Goal: Information Seeking & Learning: Learn about a topic

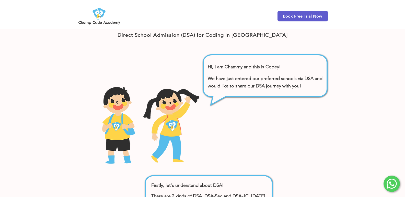
scroll to position [77, 0]
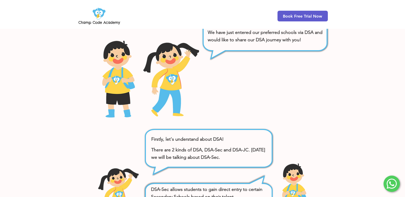
click at [173, 82] on img "main content" at bounding box center [171, 79] width 64 height 77
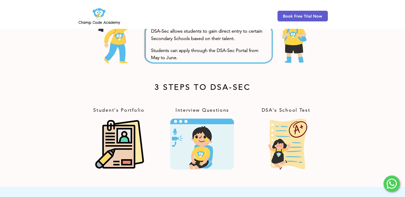
scroll to position [231, 0]
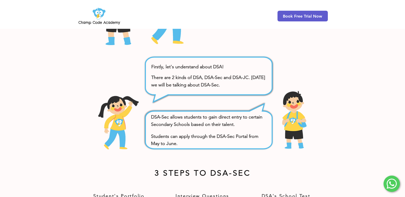
scroll to position [153, 0]
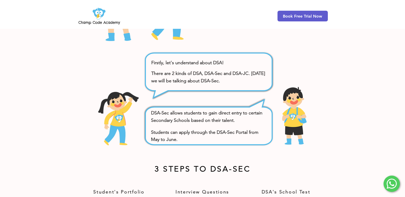
click at [111, 121] on img at bounding box center [117, 117] width 43 height 57
drag, startPoint x: 112, startPoint y: 121, endPoint x: 203, endPoint y: 5, distance: 147.1
click at [203, 5] on div "Book Free Trial Now" at bounding box center [202, 14] width 405 height 29
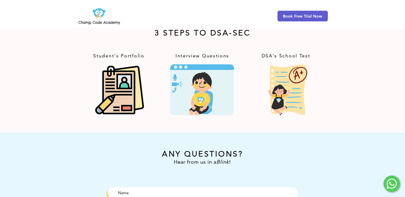
scroll to position [281, 0]
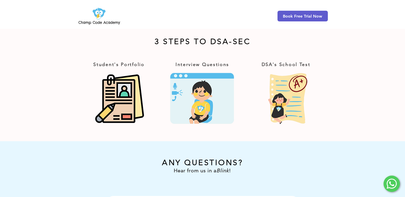
click at [204, 91] on img at bounding box center [202, 98] width 69 height 55
click at [203, 96] on img at bounding box center [202, 98] width 69 height 55
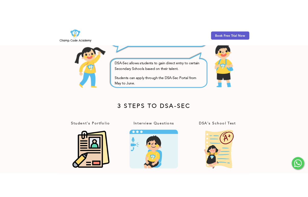
scroll to position [206, 0]
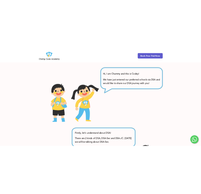
scroll to position [51, 0]
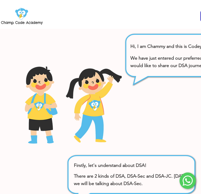
click at [101, 75] on img "main content" at bounding box center [94, 104] width 64 height 77
click at [100, 88] on img "main content" at bounding box center [94, 104] width 64 height 77
click at [97, 101] on img "main content" at bounding box center [94, 104] width 64 height 77
click at [98, 116] on img "main content" at bounding box center [94, 104] width 64 height 77
click at [85, 80] on img "main content" at bounding box center [94, 104] width 64 height 77
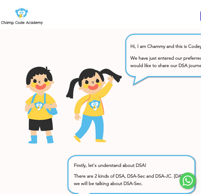
click at [83, 66] on div "main content" at bounding box center [62, 80] width 125 height 125
drag, startPoint x: 98, startPoint y: 70, endPoint x: 127, endPoint y: 71, distance: 28.6
click at [98, 71] on img "main content" at bounding box center [94, 104] width 64 height 77
